Goal: Task Accomplishment & Management: Complete application form

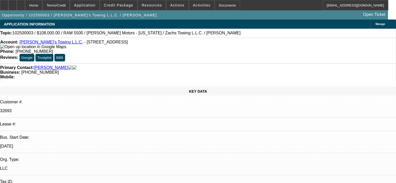
select select "0"
select select "3"
select select "0.2"
select select "17"
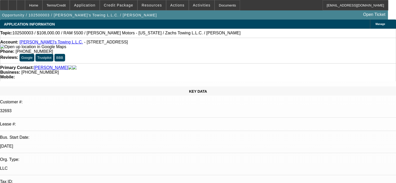
select select "0"
select select "2"
select select "0.2"
select select "17"
select select "0"
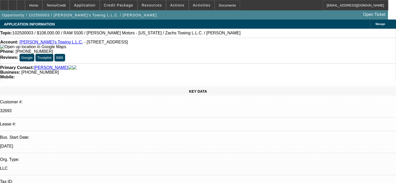
select select "2"
select select "0.2"
select select "17"
select select "2"
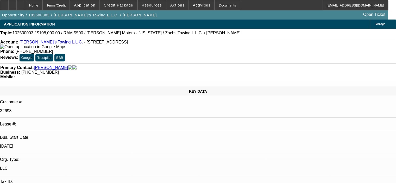
select select "2"
select select "0.2"
select select "17"
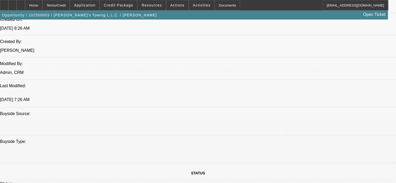
scroll to position [417, 0]
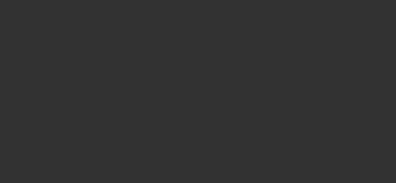
select select "0.2"
select select "2"
select select "0.1"
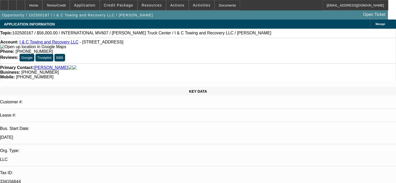
select select "2"
select select "4"
click at [44, 43] on link "I & C Towing and Recovery LLC" at bounding box center [49, 42] width 59 height 4
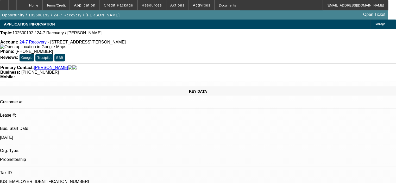
select select "0"
select select "2"
select select "0.1"
select select "4"
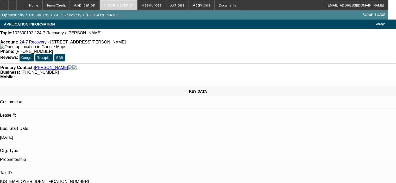
click at [130, 6] on span "Credit Package" at bounding box center [118, 5] width 29 height 4
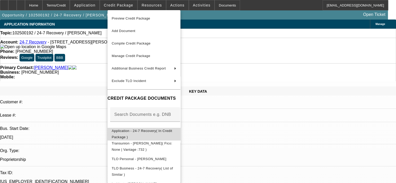
click at [152, 133] on span "Application - 24-7 Recovery( In Credit Package )" at bounding box center [142, 134] width 60 height 10
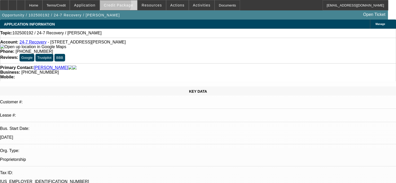
click at [123, 5] on span "Credit Package" at bounding box center [118, 5] width 29 height 4
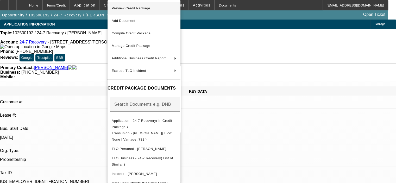
click at [136, 11] on span "Preview Credit Package" at bounding box center [144, 8] width 65 height 6
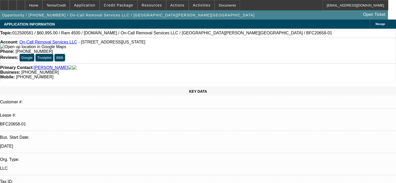
select select "0"
select select "2"
select select "0"
select select "6"
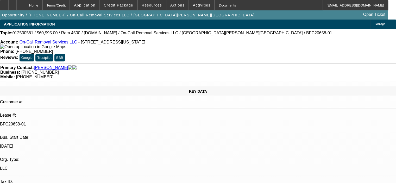
select select "0"
select select "2"
select select "0"
select select "6"
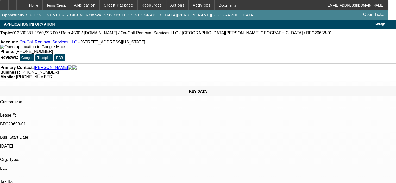
select select "0"
select select "2"
select select "0"
select select "6"
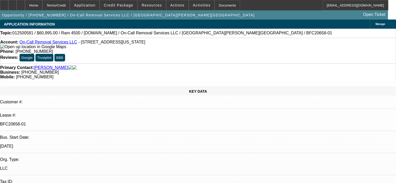
select select "0"
select select "2"
select select "0"
select select "6"
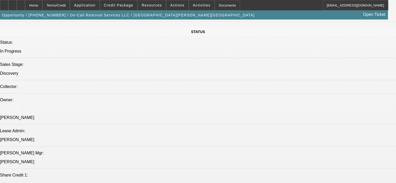
scroll to position [130, 0]
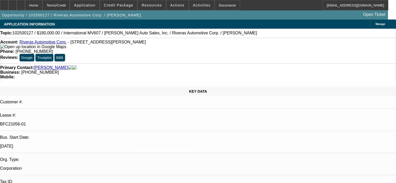
select select "0"
select select "6"
select select "0"
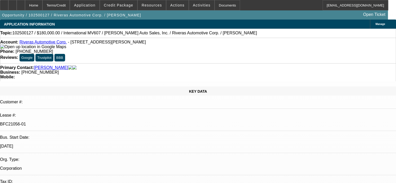
select select "0"
select select "6"
select select "0"
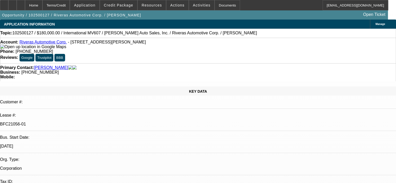
select select "2"
select select "0"
select select "6"
select select "0"
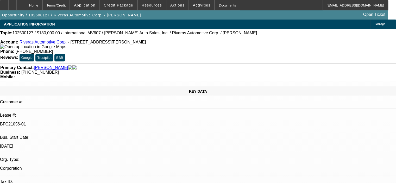
select select "2"
select select "0"
select select "6"
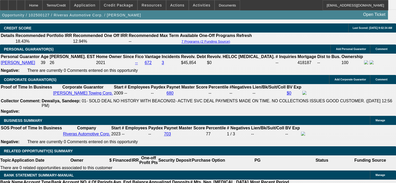
scroll to position [690, 0]
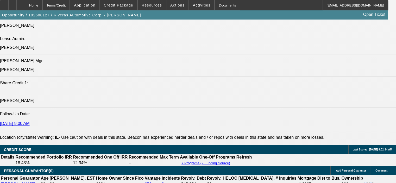
scroll to position [638, 0]
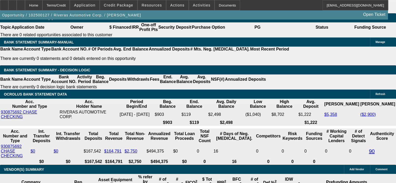
scroll to position [889, 0]
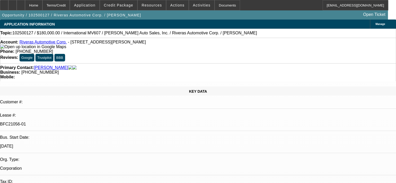
select select "0"
select select "6"
select select "0"
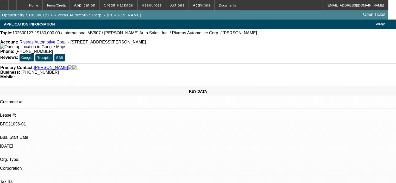
select select "0"
select select "6"
select select "0"
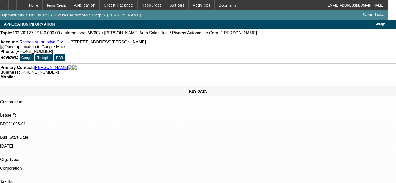
select select "2"
select select "0"
select select "6"
select select "0"
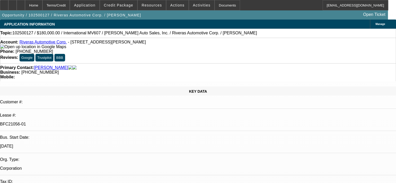
select select "2"
select select "0"
select select "6"
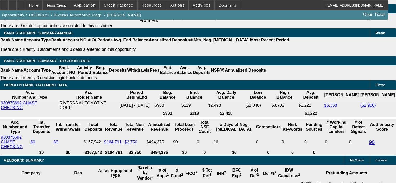
scroll to position [911, 0]
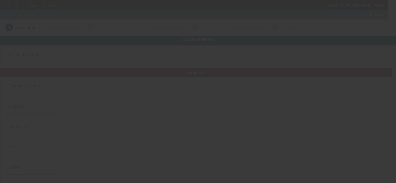
type input "[PERSON_NAME] TOWING & RECOVERY ENTERPRISE LLC"
type input "1146 Timber Grove Pl"
type input "46107"
type input "Beech Grove"
type input "[PHONE_NUMBER]"
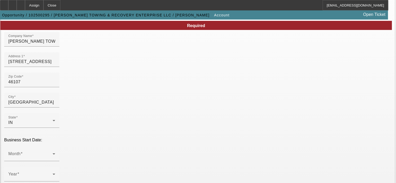
scroll to position [52, 0]
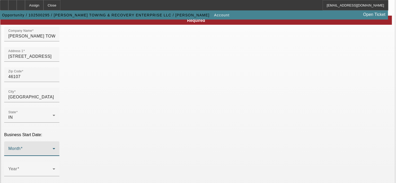
click at [55, 148] on mat-select at bounding box center [31, 151] width 47 height 6
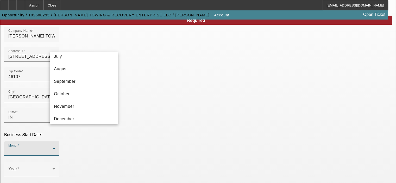
scroll to position [93, 0]
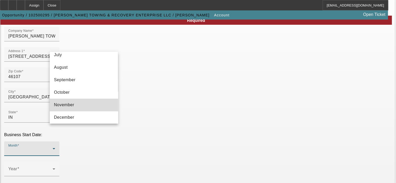
click at [97, 105] on mat-option "November" at bounding box center [84, 105] width 68 height 12
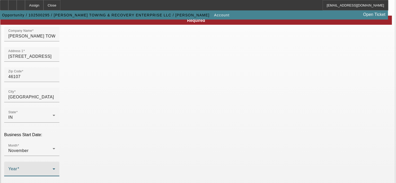
click at [53, 168] on span at bounding box center [30, 171] width 44 height 6
click at [143, 109] on mat-option "2024" at bounding box center [141, 110] width 30 height 12
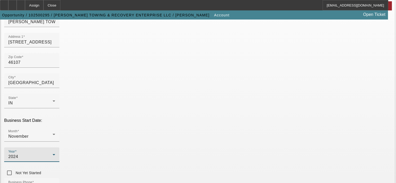
scroll to position [78, 0]
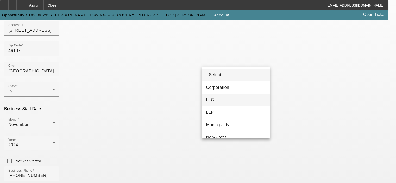
click at [228, 100] on mat-option "LLC" at bounding box center [236, 100] width 68 height 12
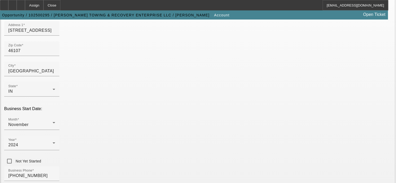
type input "331775968"
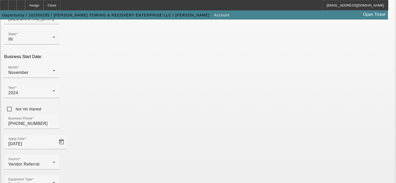
scroll to position [144, 0]
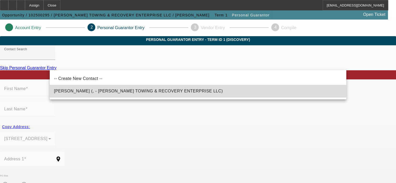
click at [156, 91] on span "McDonald, Anthony (, - MCDONALD'S TOWING & RECOVERY ENTERPRISE LLC)" at bounding box center [138, 91] width 169 height 4
type input "McDonald, Anthony (, - MCDONALD'S TOWING & RECOVERY ENTERPRISE LLC)"
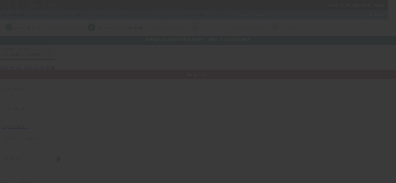
type input "Anthony"
type input "McDonald"
radio input "true"
type input "(317) 446-9953"
type input "mcdonaldst_r@yahoo.com"
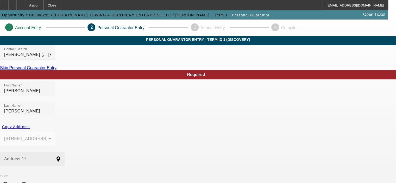
click at [51, 158] on input "Address 1" at bounding box center [27, 161] width 47 height 6
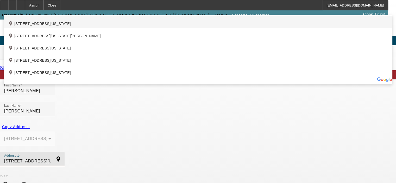
type input "4329 Iowa St"
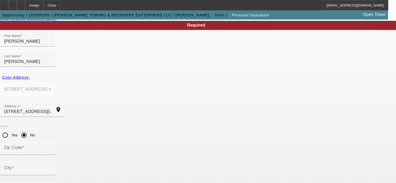
scroll to position [52, 0]
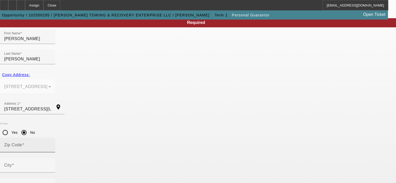
click at [22, 143] on mat-label "Zip Code" at bounding box center [13, 145] width 18 height 4
click at [51, 144] on input "Zip Code" at bounding box center [27, 147] width 47 height 6
type input "46203"
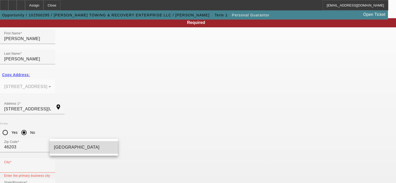
click at [72, 148] on span "Indianapolis" at bounding box center [77, 147] width 46 height 4
type input "Indianapolis"
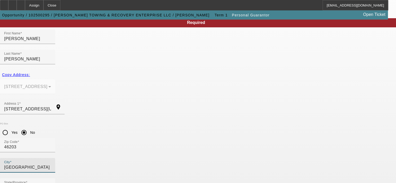
type input "100"
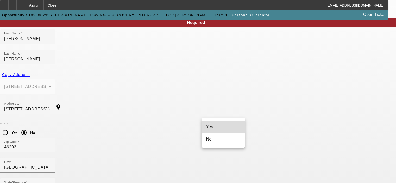
click at [224, 122] on mat-option "Yes" at bounding box center [223, 127] width 43 height 12
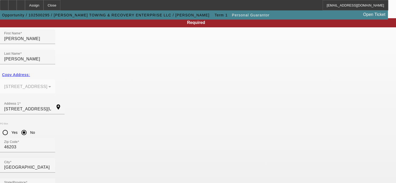
type input "$0.00"
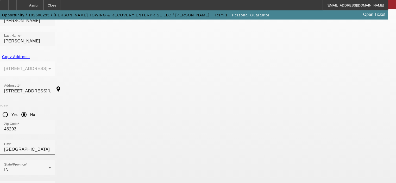
type input "314-13-0509"
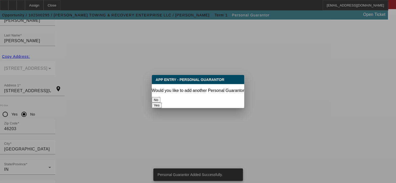
scroll to position [0, 0]
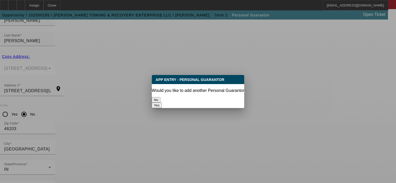
click at [160, 97] on button "No" at bounding box center [156, 99] width 9 height 5
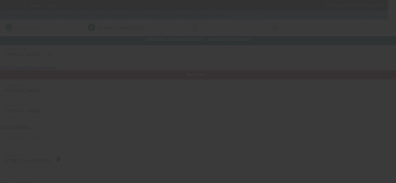
scroll to position [70, 0]
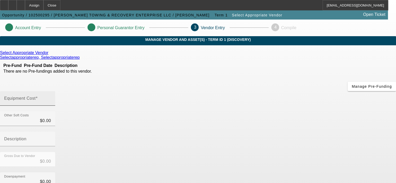
click at [36, 96] on mat-label "Equipment Cost" at bounding box center [19, 98] width 31 height 4
click at [51, 97] on input "Equipment Cost" at bounding box center [27, 100] width 47 height 6
type input "7"
type input "$7.00"
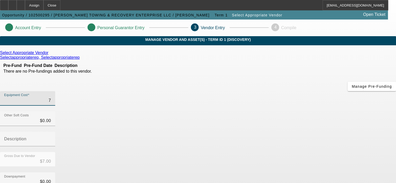
type input "76"
type input "$76.00"
type input "760"
type input "$760.00"
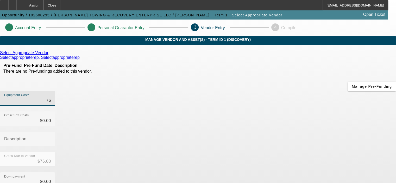
type input "$760.00"
type input "7600"
type input "$7,600.00"
type input "76000"
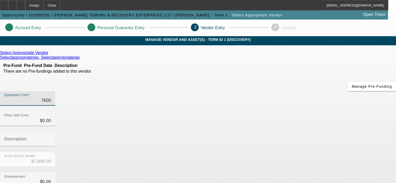
type input "$76,000.00"
click at [291, 172] on div "Downpayment $0.00" at bounding box center [198, 182] width 396 height 20
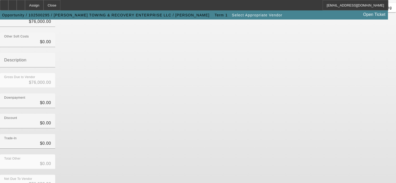
scroll to position [79, 0]
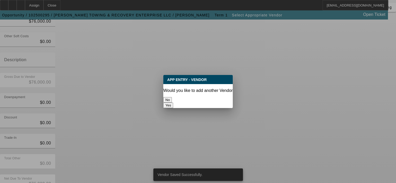
scroll to position [0, 0]
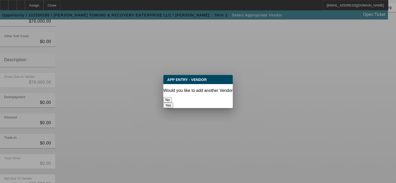
click at [172, 98] on button "No" at bounding box center [167, 99] width 9 height 5
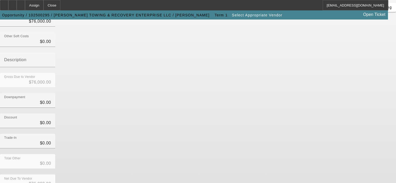
scroll to position [79, 0]
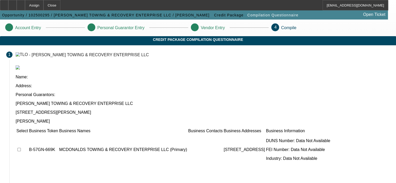
click at [21, 148] on input "checkbox" at bounding box center [18, 149] width 3 height 3
checkbox input "true"
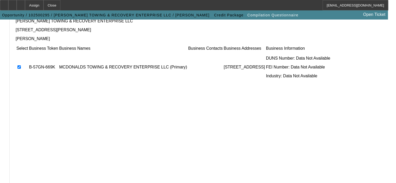
scroll to position [86, 0]
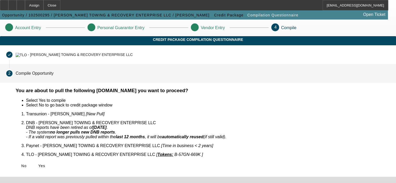
scroll to position [0, 0]
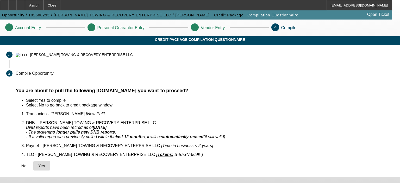
click at [45, 164] on span "Yes" at bounding box center [41, 166] width 7 height 4
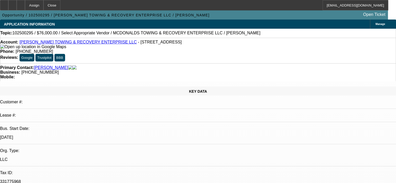
select select "0"
select select "2"
select select "0.1"
select select "4"
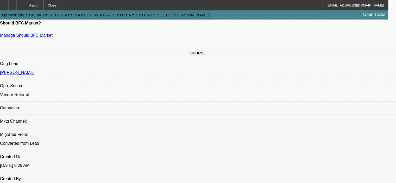
scroll to position [234, 0]
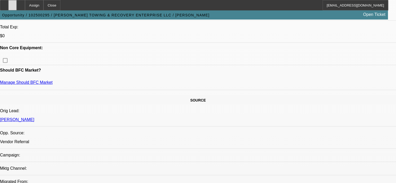
click at [12, 3] on icon at bounding box center [12, 3] width 0 height 0
click at [21, 3] on icon at bounding box center [21, 3] width 0 height 0
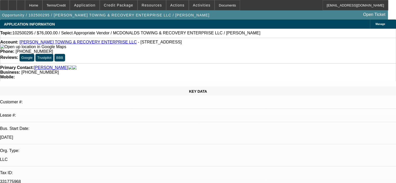
select select "0"
select select "2"
select select "0.1"
select select "4"
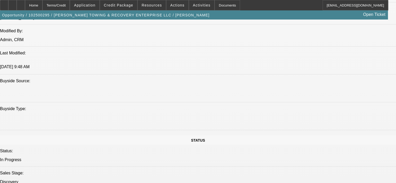
scroll to position [399, 0]
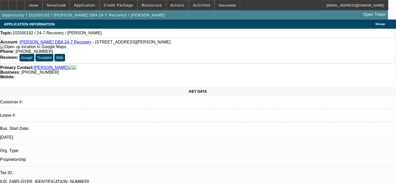
select select "0"
select select "2"
select select "0.1"
select select "4"
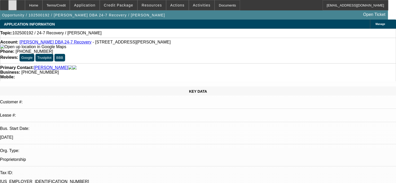
click at [17, 5] on div at bounding box center [12, 5] width 8 height 10
click at [25, 5] on div at bounding box center [21, 5] width 8 height 10
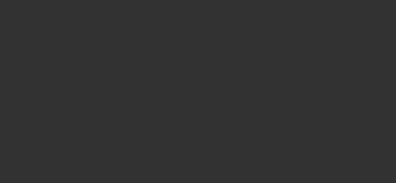
select select "0"
select select "2"
select select "0.1"
select select "4"
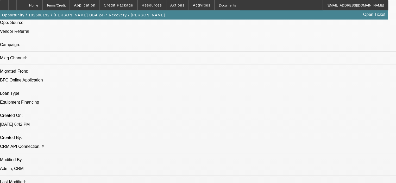
scroll to position [397, 0]
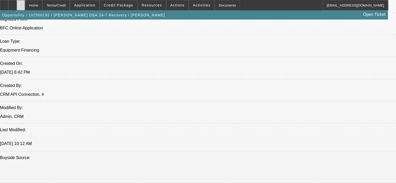
click at [21, 3] on icon at bounding box center [21, 3] width 0 height 0
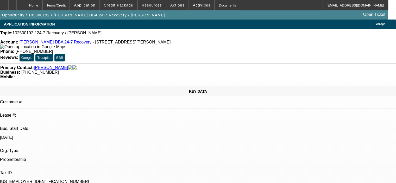
select select "0"
select select "2"
select select "0.1"
select select "4"
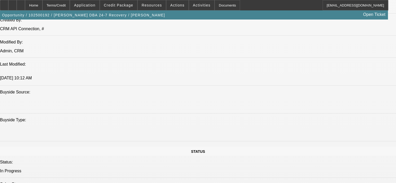
scroll to position [469, 0]
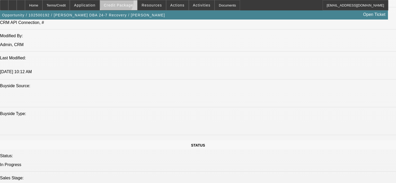
click at [124, 3] on span at bounding box center [118, 5] width 37 height 12
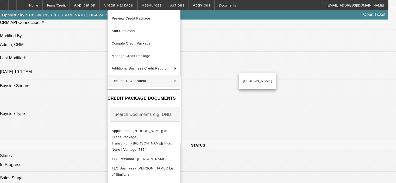
scroll to position [32, 0]
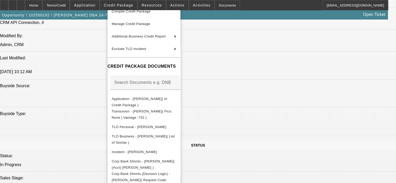
click at [317, 157] on div at bounding box center [198, 91] width 396 height 183
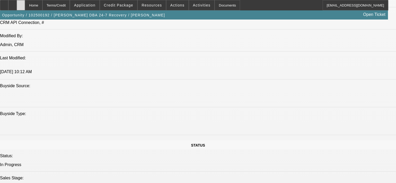
click at [21, 3] on icon at bounding box center [21, 3] width 0 height 0
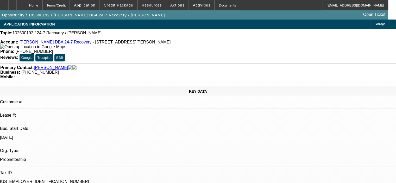
select select "0"
select select "2"
select select "0.1"
select select "4"
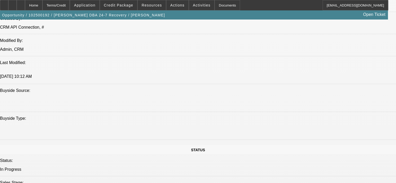
scroll to position [465, 0]
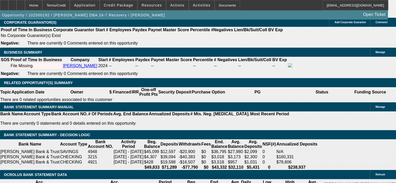
scroll to position [830, 0]
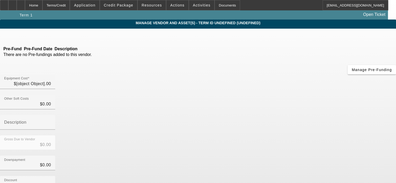
type input "$98,000.00"
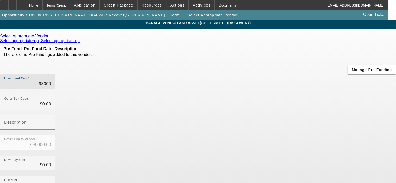
drag, startPoint x: 247, startPoint y: 43, endPoint x: 291, endPoint y: 47, distance: 43.6
click at [290, 74] on div "Equipment Cost 98000" at bounding box center [198, 84] width 396 height 20
type input "9"
type input "$9.00"
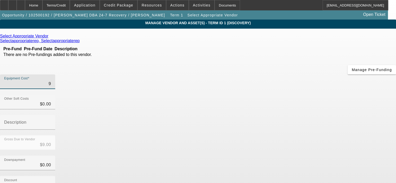
type input "97"
type input "$97.00"
type input "979"
type input "$979.00"
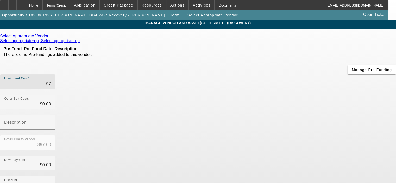
type input "$979.00"
type input "9793"
type input "$9,793.00"
type input "97935"
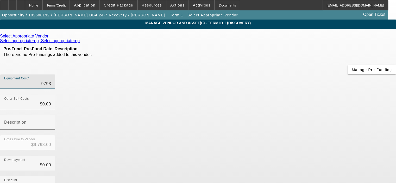
type input "$97,935.00"
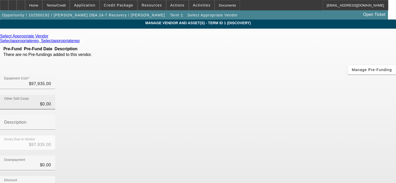
click at [51, 95] on div "Other Soft Costs $0.00" at bounding box center [27, 102] width 47 height 15
drag, startPoint x: 249, startPoint y: 67, endPoint x: 269, endPoint y: 68, distance: 20.1
click at [55, 95] on div "Other Soft Costs 0" at bounding box center [27, 102] width 55 height 15
type input "6"
type input "$97,941.00"
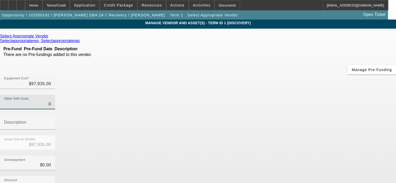
type input "$97,941.00"
type input "65"
type input "$98,000.00"
type input "$65.00"
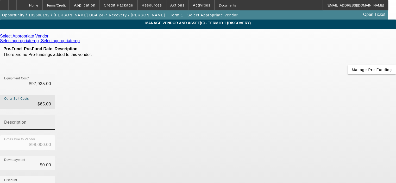
click at [51, 121] on input "Description" at bounding box center [27, 124] width 47 height 6
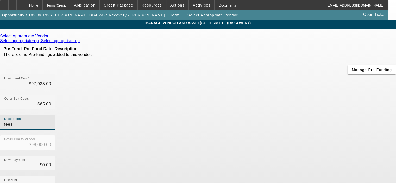
type input "fees"
click at [313, 135] on div "Gross Due to Vendor $98,000.00" at bounding box center [198, 145] width 396 height 20
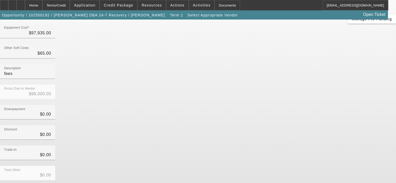
scroll to position [52, 0]
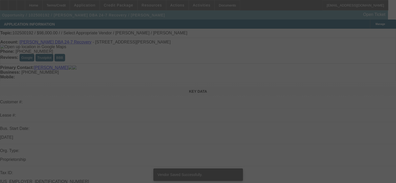
select select "0"
select select "2"
select select "0.1"
select select "4"
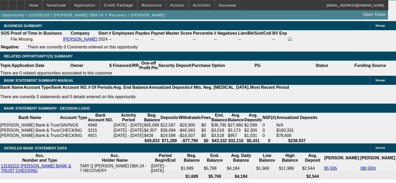
scroll to position [833, 0]
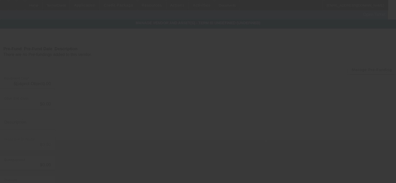
type input "$97,935.00"
type input "$65.00"
type input "fees"
type input "$98,000.00"
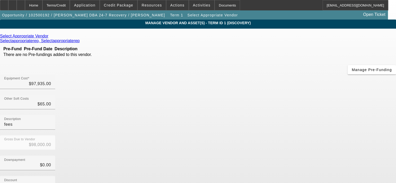
click at [50, 36] on icon at bounding box center [50, 36] width 0 height 4
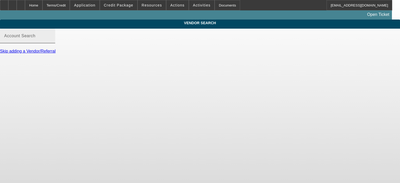
click at [51, 41] on input "Account Search" at bounding box center [27, 38] width 47 height 6
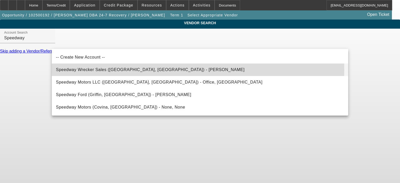
click at [114, 69] on span "Speedway Wrecker Sales (Columbus, OH) - Corns, Jack" at bounding box center [150, 69] width 188 height 4
type input "Speedway Wrecker Sales (Columbus, OH) - Corns, Jack"
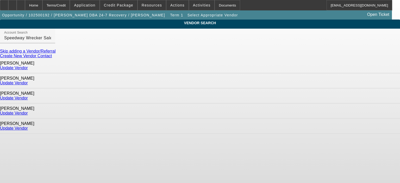
click at [28, 111] on link "Update Vendor" at bounding box center [14, 113] width 28 height 4
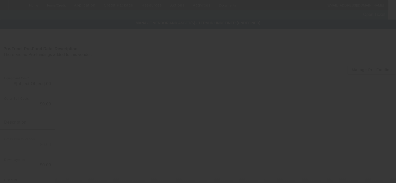
type input "$97,935.00"
type input "$65.00"
type input "fees"
type input "$98,000.00"
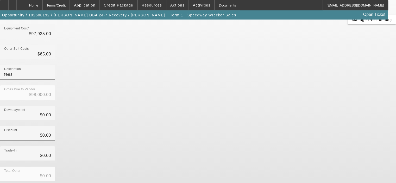
scroll to position [60, 0]
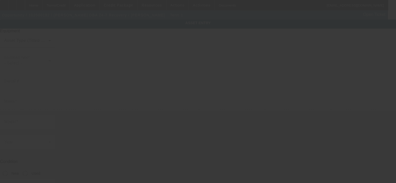
type textarea "Make: Ford ; Model: F-550"
type input "121 Lemuel Road"
type input "Nashville"
type input "37207"
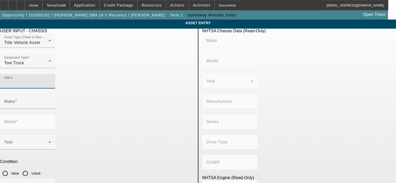
click at [51, 80] on input "VIN #" at bounding box center [27, 83] width 47 height 6
type input "1fduf5gt4pda03575"
type input "FORD"
type input "F-550"
type input "FORD MOTOR COMPANY"
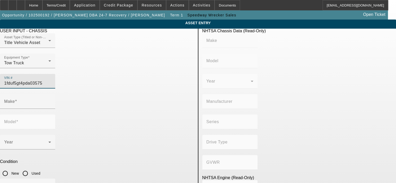
type input "F-Series Super Duty"
type input "4x2"
type input "Class 5: 16,001 - 19,500 lb (7,258 - 8,845 kg)"
type input "8"
type input "Diesel"
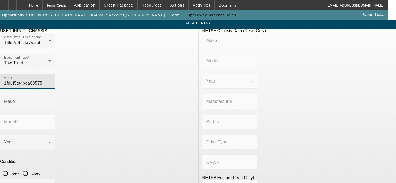
type input "408.85908543470"
type input "6.7"
type input "FORD"
type input "F-550"
type input "1FDUF5GT4PDA03575"
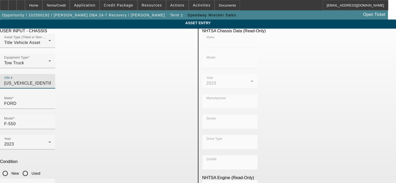
click at [30, 168] on input "Used" at bounding box center [25, 173] width 10 height 10
radio input "true"
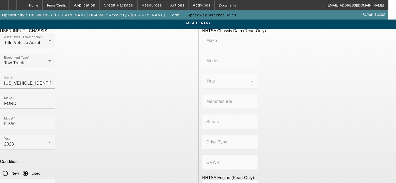
type input "FORD"
type input "F-550"
type input "FORD MOTOR COMPANY"
type input "F-Series Super Duty"
type input "4x2"
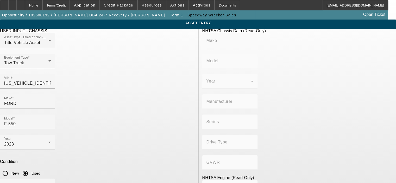
type input "Class 5: 16,001 - 19,500 lb (7,258 - 8,845 kg)"
type input "8"
type input "Diesel"
type input "408.85908543470"
type input "6.7"
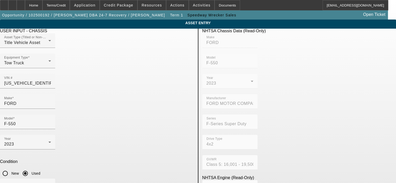
click at [10, 168] on input "New" at bounding box center [5, 173] width 10 height 10
radio input "true"
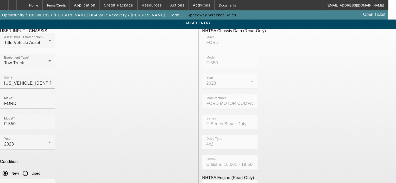
type input "55"
type textarea "M"
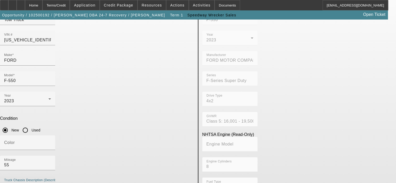
scroll to position [44, 0]
type textarea "6.7L Diesel, auto trans,"
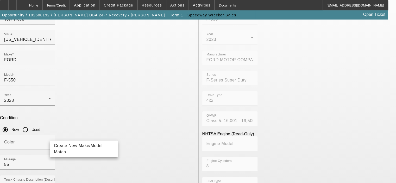
type input "V"
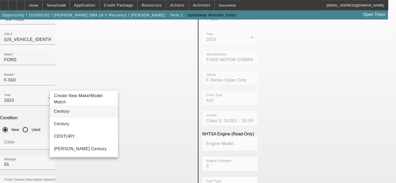
type input "Century"
click at [75, 113] on mat-option "Century" at bounding box center [84, 111] width 68 height 12
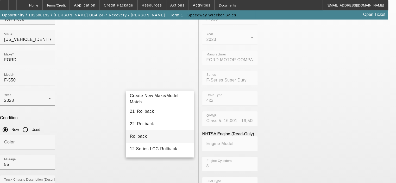
click at [145, 138] on mat-option "Rollback" at bounding box center [160, 136] width 68 height 12
type input "Rollback"
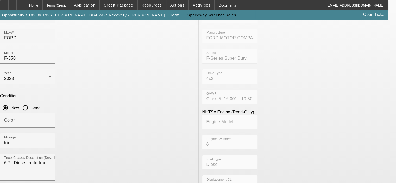
scroll to position [96, 0]
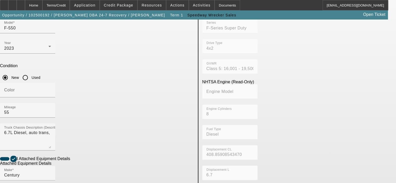
radio input "true"
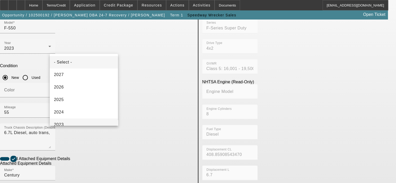
click at [86, 123] on mat-option "2023" at bounding box center [84, 124] width 68 height 12
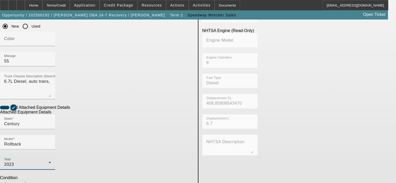
scroll to position [148, 0]
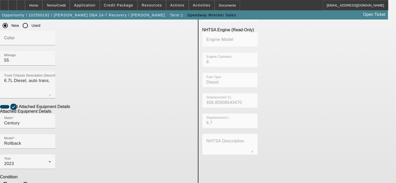
type textarea "19.5 Aluminum Carrier"
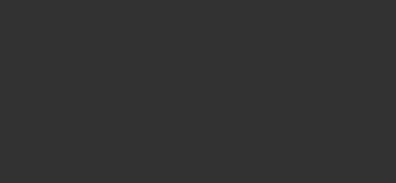
type input "$97,935.00"
type input "$65.00"
type input "fees"
type input "$98,000.00"
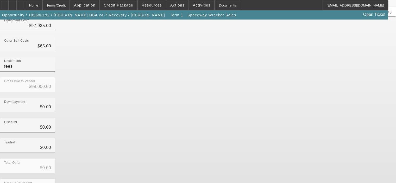
scroll to position [60, 0]
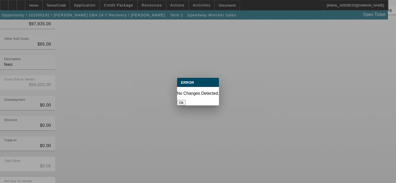
click at [186, 100] on button "Ok" at bounding box center [181, 102] width 9 height 5
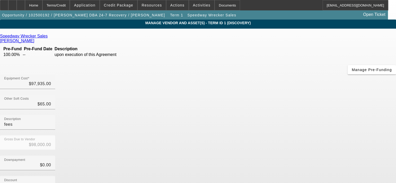
scroll to position [60, 0]
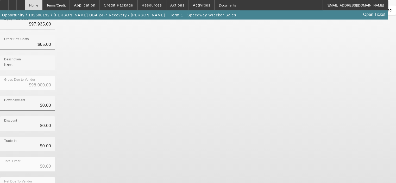
click at [42, 7] on div "Home" at bounding box center [33, 5] width 17 height 10
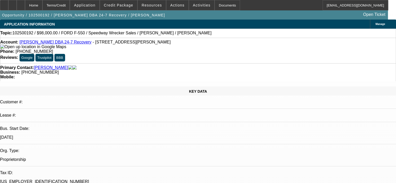
select select "0"
select select "2"
select select "0.1"
select select "4"
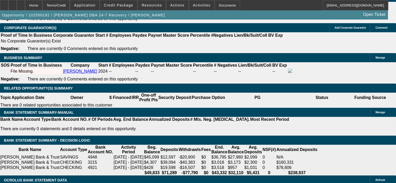
scroll to position [846, 0]
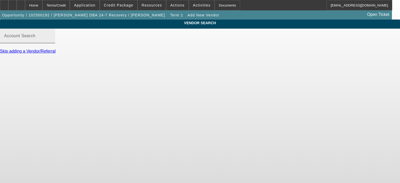
click at [51, 41] on input "Account Search" at bounding box center [27, 38] width 47 height 6
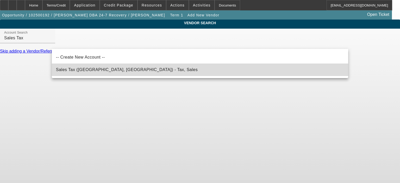
click at [98, 68] on span "Sales Tax (Marlborough, MA) - Tax, Sales" at bounding box center [127, 69] width 142 height 4
type input "Sales Tax (Marlborough, MA) - Tax, Sales"
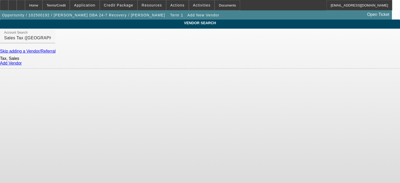
click at [22, 65] on link "Add Vendor" at bounding box center [11, 63] width 22 height 4
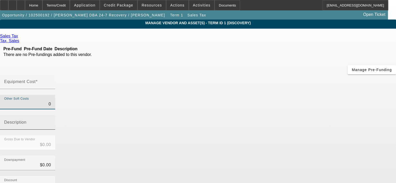
drag, startPoint x: 254, startPoint y: 64, endPoint x: 300, endPoint y: 64, distance: 46.3
click at [300, 95] on div "Other Soft Costs 0 Description" at bounding box center [198, 115] width 396 height 41
type input "9"
type input "$9.00"
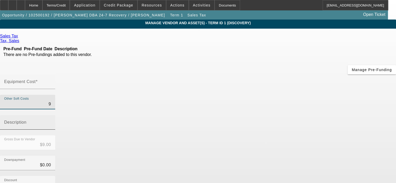
type input "90"
type input "$90.00"
type input "905"
type input "$905.00"
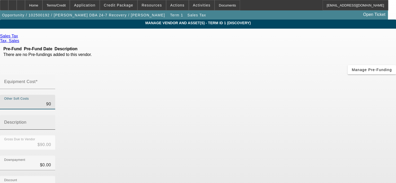
type input "$905.00"
type input "9058"
type input "$9,058.00"
type input "9058.9"
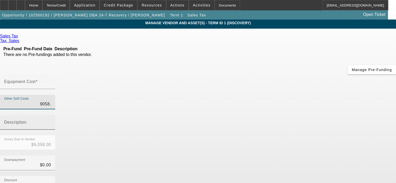
type input "$9,058.90"
type input "9058.99"
type input "$9,058.99"
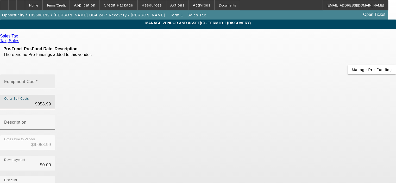
type input "$9,058.99"
click at [51, 81] on input "Equipment Cost" at bounding box center [27, 84] width 47 height 6
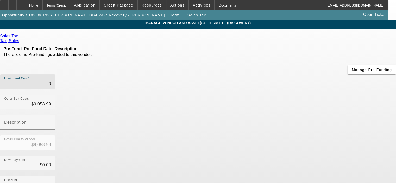
type input "$0.00"
click at [314, 135] on div "Gross Due to Vendor $9,058.99" at bounding box center [198, 145] width 396 height 20
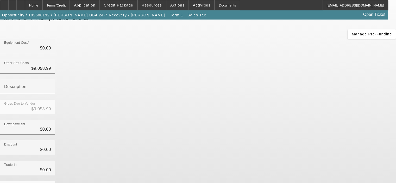
scroll to position [58, 0]
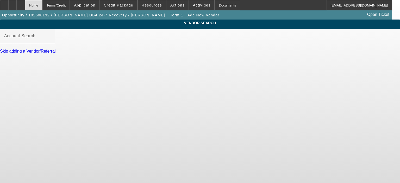
click at [42, 4] on div "Home" at bounding box center [33, 5] width 17 height 10
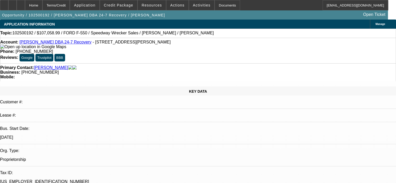
select select "0"
select select "2"
select select "0.1"
select select "4"
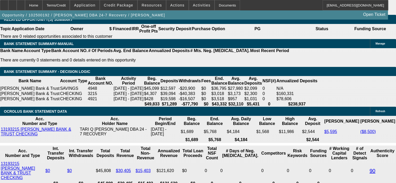
scroll to position [885, 0]
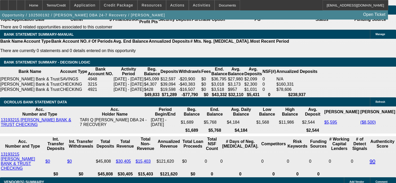
select select "0.2"
type input "$21,411.80"
type input "UNKNOWN"
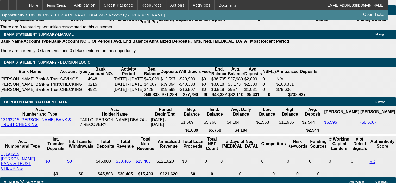
scroll to position [937, 0]
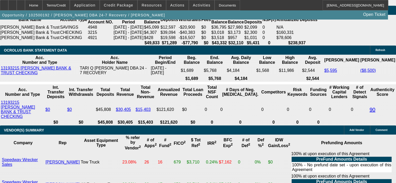
drag, startPoint x: 86, startPoint y: 105, endPoint x: 96, endPoint y: 105, distance: 9.6
type input "60"
type input "1"
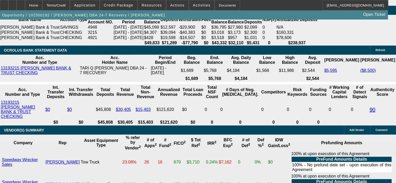
type input "$1,464.03"
type input "$2,928.06"
type input "16"
type input "$2,082.77"
type input "$4,165.54"
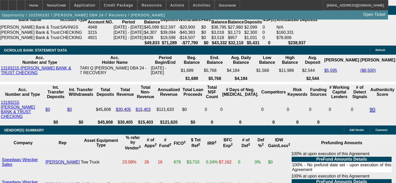
type input "1"
type input "$1,464.03"
type input "$2,928.06"
type input "14"
type input "$1,992.86"
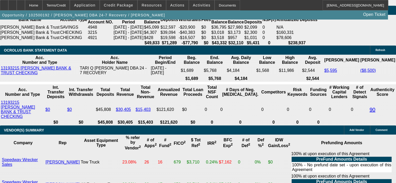
type input "$3,985.72"
type input "1"
type input "$1,464.03"
type input "$2,928.06"
type input "16"
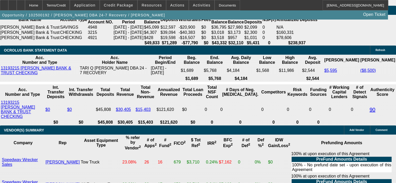
type input "$2,082.77"
type input "$4,165.54"
type input "16"
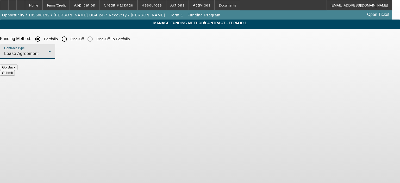
click at [48, 55] on div "Lease Agreement" at bounding box center [26, 54] width 44 height 6
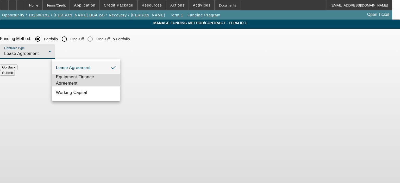
click at [100, 78] on span "Equipment Finance Agreement" at bounding box center [86, 80] width 60 height 12
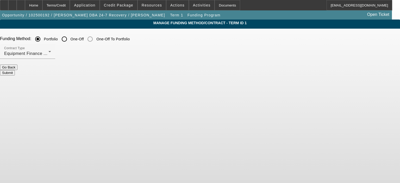
click at [15, 70] on button "Submit" at bounding box center [7, 72] width 15 height 5
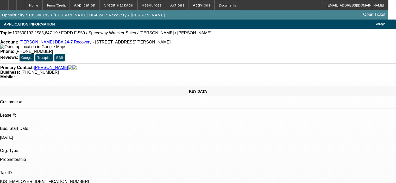
select select "0.2"
select select "2"
select select "0"
select select "6"
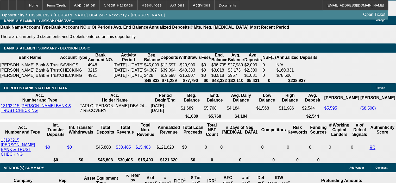
scroll to position [911, 0]
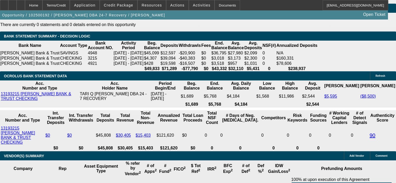
type input "0"
drag, startPoint x: 62, startPoint y: 134, endPoint x: 102, endPoint y: 131, distance: 40.4
type input "UNKNOWN"
type input "$10,705.90"
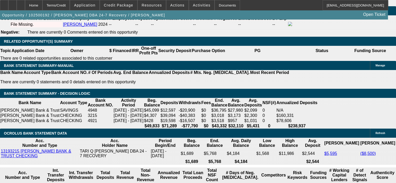
scroll to position [807, 0]
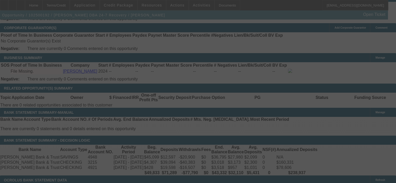
select select "0.2"
select select "2"
select select "0"
select select "6"
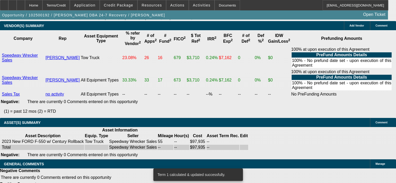
scroll to position [1015, 0]
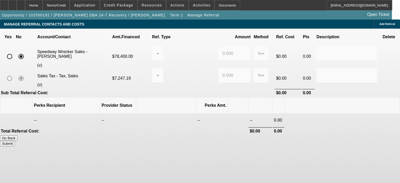
click at [15, 51] on input "radio" at bounding box center [9, 56] width 10 height 10
radio input "true"
click at [156, 51] on div at bounding box center [156, 54] width 0 height 6
click at [198, 87] on span "Pay vendor COMPANY" at bounding box center [190, 84] width 29 height 12
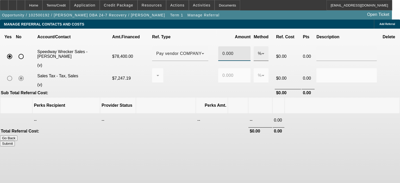
drag, startPoint x: 220, startPoint y: 48, endPoint x: 242, endPoint y: 49, distance: 21.1
click at [242, 49] on tr "Speedway Wrecker Sales - Young, Steve (v) $78,400.00 Pay vendor COMPANY 0.000 %…" at bounding box center [200, 56] width 399 height 22
click at [157, 135] on div "Go Back Submit" at bounding box center [200, 140] width 400 height 11
drag, startPoint x: 227, startPoint y: 51, endPoint x: 218, endPoint y: 51, distance: 8.6
click at [218, 51] on div "0.5" at bounding box center [234, 53] width 32 height 15
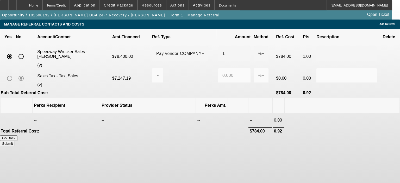
click at [113, 135] on div "Go Back Submit" at bounding box center [200, 140] width 400 height 11
click at [15, 141] on button "Submit" at bounding box center [7, 143] width 15 height 5
type input "1.000"
type input "0.000"
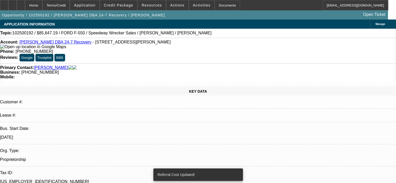
select select "0.2"
select select "2"
select select "0"
select select "6"
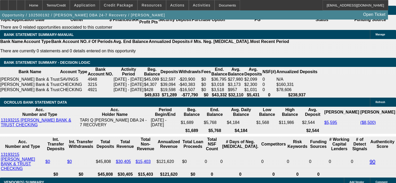
scroll to position [781, 0]
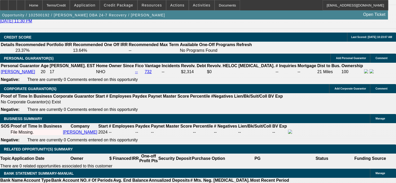
scroll to position [677, 0]
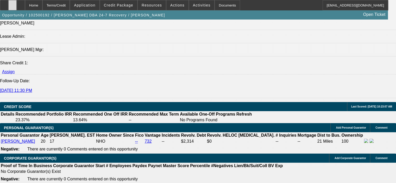
click at [17, 3] on div at bounding box center [12, 5] width 8 height 10
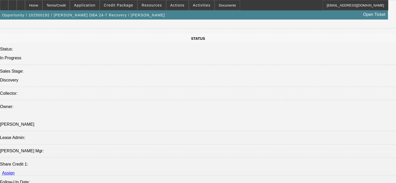
scroll to position [572, 0]
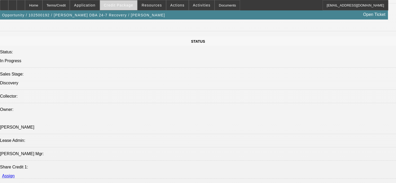
click at [126, 6] on span "Credit Package" at bounding box center [118, 5] width 29 height 4
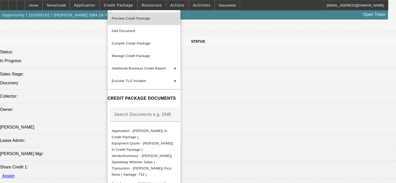
click at [131, 17] on span "Preview Credit Package" at bounding box center [131, 18] width 39 height 4
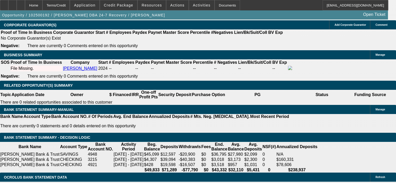
scroll to position [755, 0]
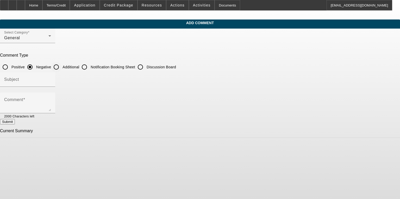
click at [61, 64] on input "Additional" at bounding box center [56, 67] width 10 height 10
radio input "true"
click at [51, 99] on textarea "Comment" at bounding box center [27, 105] width 47 height 12
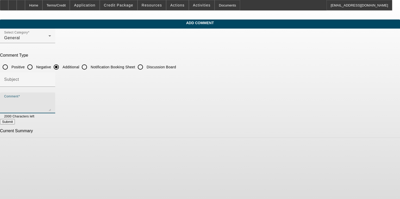
paste textarea "With 6 years of towing experience, both office work and as a tow truck driver, …"
click at [51, 111] on div "Comment With 6 years of towing experience, both office work and as a tow truck …" at bounding box center [27, 103] width 47 height 21
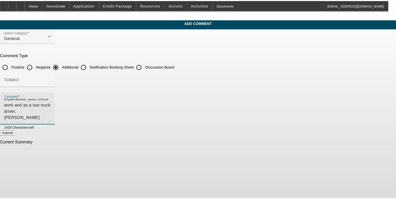
scroll to position [0, 0]
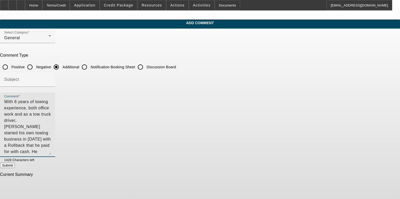
drag, startPoint x: 292, startPoint y: 110, endPoint x: 292, endPoint y: 154, distance: 43.7
click at [51, 154] on textarea "With 6 years of towing experience, both office work and as a tow truck driver, …" at bounding box center [27, 127] width 47 height 56
drag, startPoint x: 199, startPoint y: 114, endPoint x: 213, endPoint y: 93, distance: 25.6
click at [51, 113] on textarea "With 6 years of towing experience, both office work and as a tow truck driver, …" at bounding box center [27, 127] width 47 height 56
drag, startPoint x: 108, startPoint y: 101, endPoint x: 293, endPoint y: 127, distance: 187.2
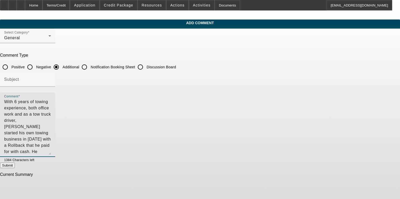
click at [55, 127] on div "Comment With 6 years of towing experience, both office work and as a tow truck …" at bounding box center [27, 125] width 55 height 65
click at [51, 134] on textarea "With 6 years of towing experience, both office work and as a tow truck driver, …" at bounding box center [27, 127] width 47 height 56
type textarea "With 6 years of towing experience, both office work and as a tow truck driver, …"
click at [15, 167] on button "Submit" at bounding box center [7, 165] width 15 height 5
radio input "true"
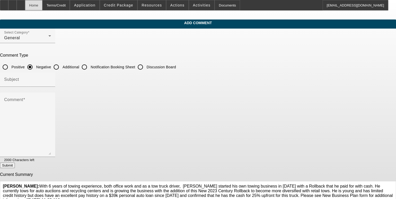
click at [42, 4] on div "Home" at bounding box center [33, 5] width 17 height 10
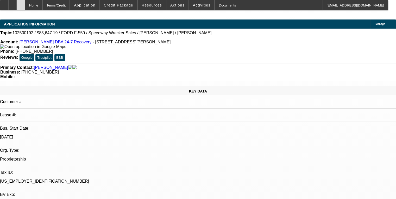
select select "0.2"
select select "2"
select select "0"
select select "6"
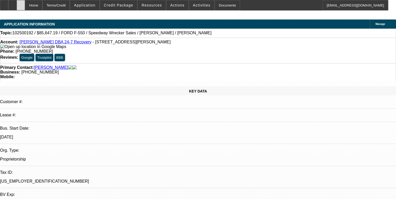
click at [25, 4] on div at bounding box center [21, 5] width 8 height 10
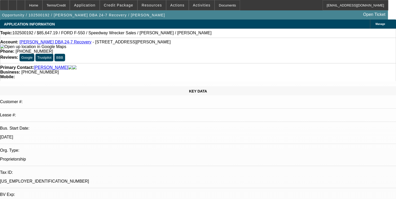
select select "0.2"
select select "2"
select select "0"
select select "6"
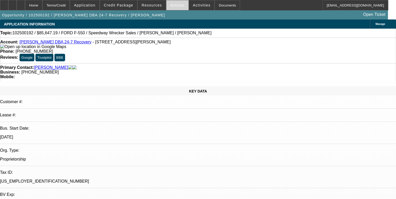
click at [174, 6] on span "Actions" at bounding box center [177, 5] width 14 height 4
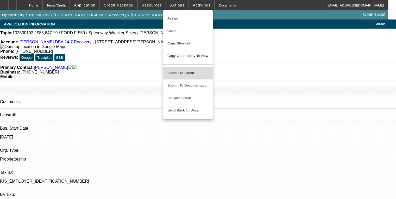
click at [176, 70] on span "Submit To Credit" at bounding box center [187, 73] width 41 height 6
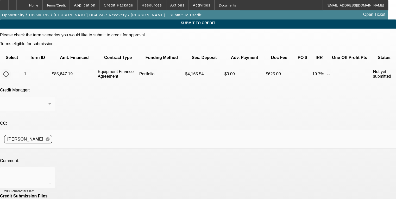
click at [11, 69] on input "radio" at bounding box center [6, 74] width 10 height 10
radio input "true"
click at [48, 101] on div "[PERSON_NAME]" at bounding box center [26, 104] width 44 height 6
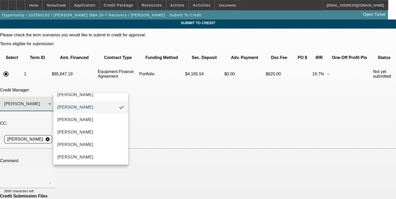
scroll to position [7, 0]
click at [94, 129] on mat-option "[PERSON_NAME]" at bounding box center [90, 132] width 75 height 12
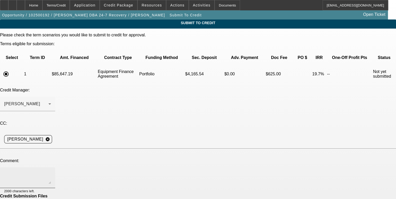
click at [51, 168] on div at bounding box center [27, 178] width 47 height 21
paste textarea "With 6 years of towing experience, both office work and as a tow truck driver, …"
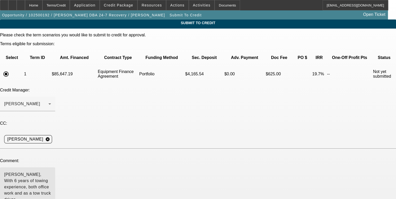
drag, startPoint x: 245, startPoint y: 140, endPoint x: 247, endPoint y: 170, distance: 30.8
click at [51, 172] on textarea "[PERSON_NAME], With 6 years of towing experience, both office work and as a tow…" at bounding box center [27, 194] width 47 height 45
drag, startPoint x: 243, startPoint y: 156, endPoint x: 244, endPoint y: 152, distance: 4.7
click at [51, 172] on textarea "[PERSON_NAME], With 6 years of towing experience, both office work and as a tow…" at bounding box center [27, 194] width 47 height 45
type textarea "[PERSON_NAME], With 6 years of towing experience, both office work and as a tow…"
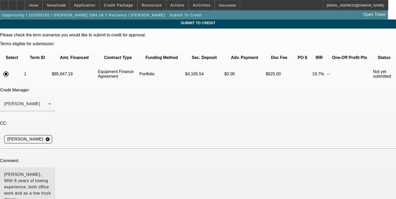
click at [224, 88] on div "Credit Manager: [PERSON_NAME]" at bounding box center [198, 102] width 396 height 29
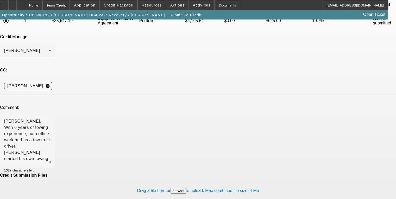
scroll to position [54, 0]
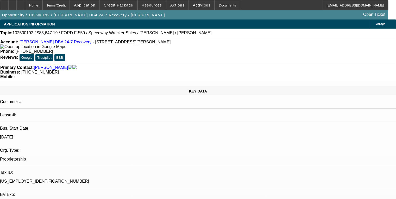
select select "0.2"
select select "2"
select select "0"
select select "6"
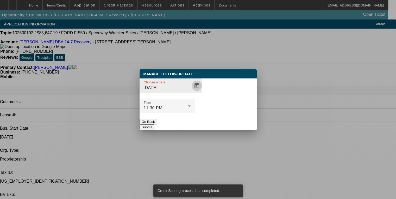
click at [191, 92] on span "Open calendar" at bounding box center [197, 86] width 12 height 12
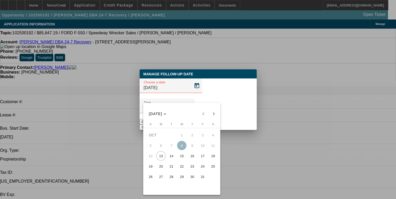
click at [162, 165] on span "20" at bounding box center [160, 166] width 9 height 9
type input "[DATE]"
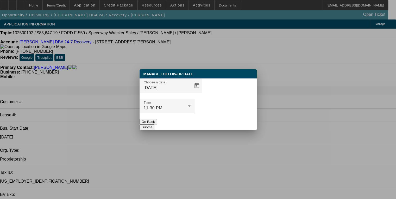
click at [154, 125] on button "Submit" at bounding box center [147, 127] width 15 height 5
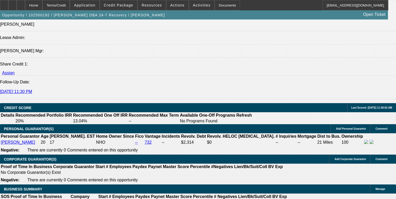
scroll to position [625, 0]
